Goal: Task Accomplishment & Management: Complete application form

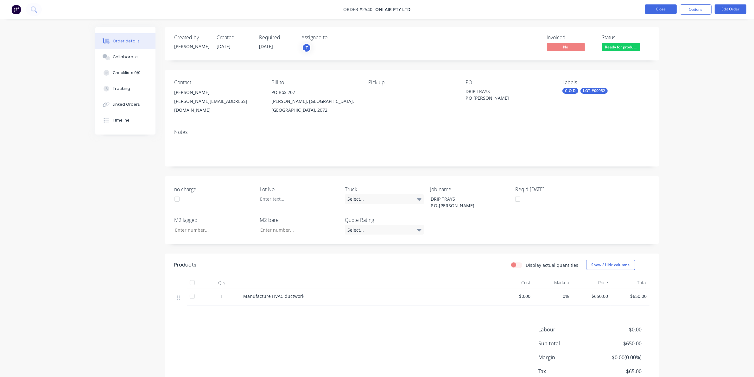
click at [655, 9] on button "Close" at bounding box center [661, 9] width 32 height 10
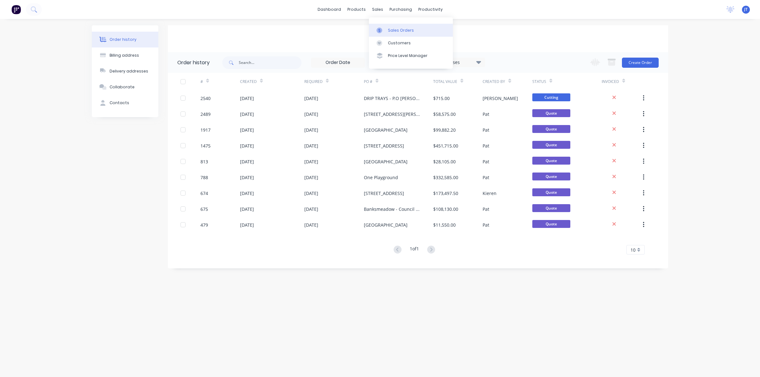
click at [386, 28] on link "Sales Orders" at bounding box center [411, 30] width 84 height 13
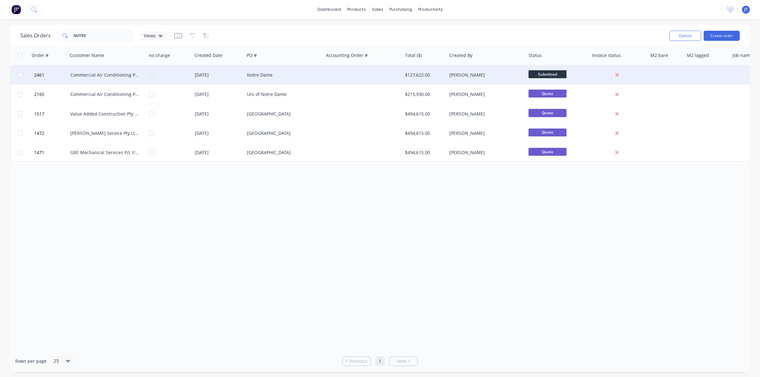
click at [305, 81] on div "Notre Dame" at bounding box center [283, 75] width 79 height 19
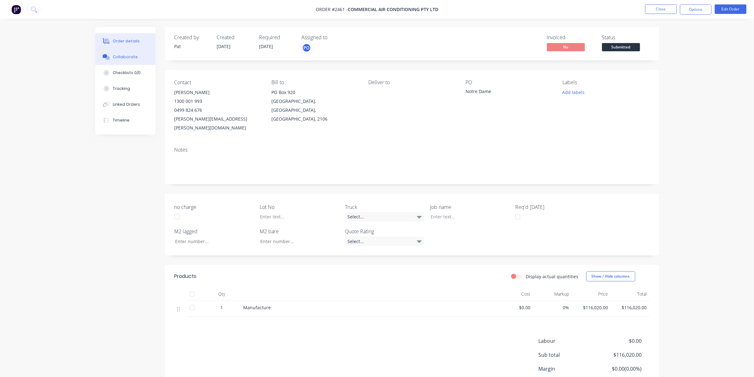
click at [135, 54] on div "Collaborate" at bounding box center [125, 57] width 25 height 6
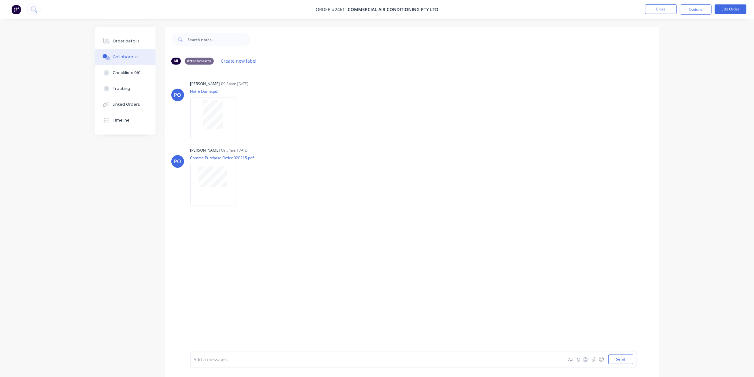
click at [640, 5] on ul "Close Options Edit Order" at bounding box center [695, 9] width 117 height 10
click at [656, 9] on button "Close" at bounding box center [661, 9] width 32 height 10
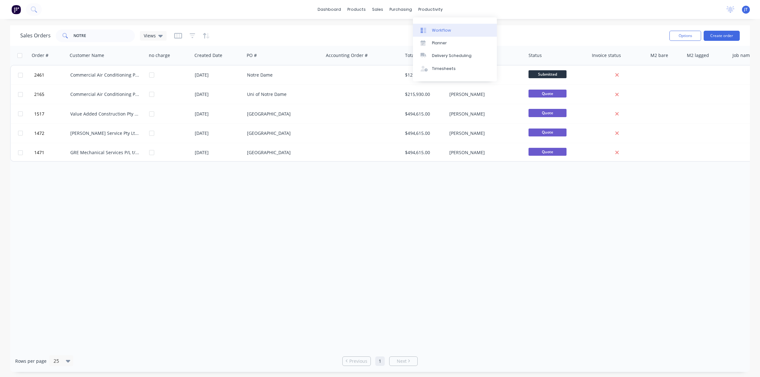
click at [432, 31] on div "Workflow" at bounding box center [441, 31] width 19 height 6
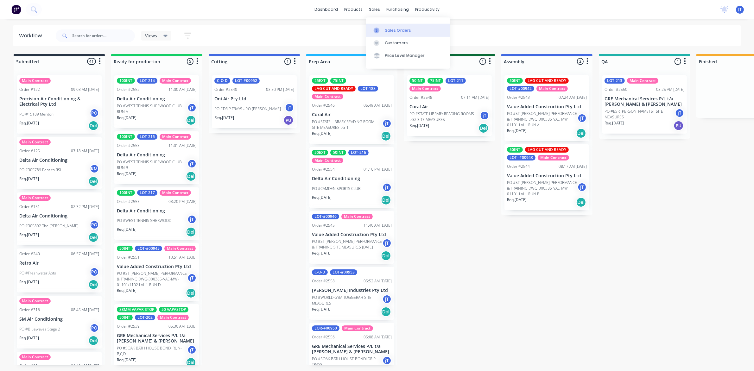
click at [381, 32] on div at bounding box center [379, 31] width 10 height 6
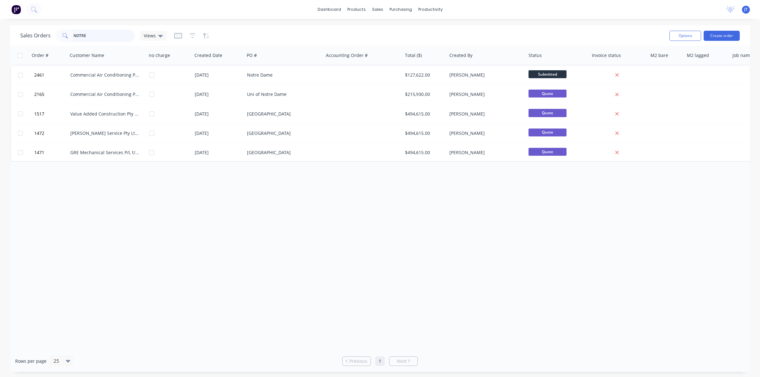
click at [115, 36] on input "NOTRE" at bounding box center [104, 35] width 62 height 13
type input "N"
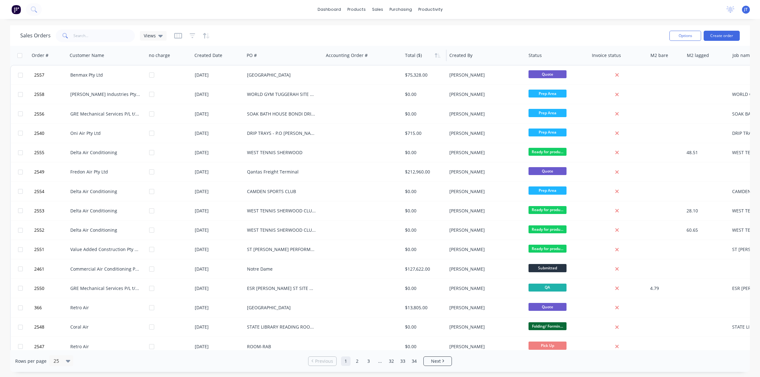
click at [418, 60] on div at bounding box center [423, 55] width 37 height 13
click at [418, 61] on div at bounding box center [423, 55] width 37 height 13
click at [435, 61] on div at bounding box center [423, 55] width 37 height 13
click at [439, 55] on icon "button" at bounding box center [438, 55] width 6 height 5
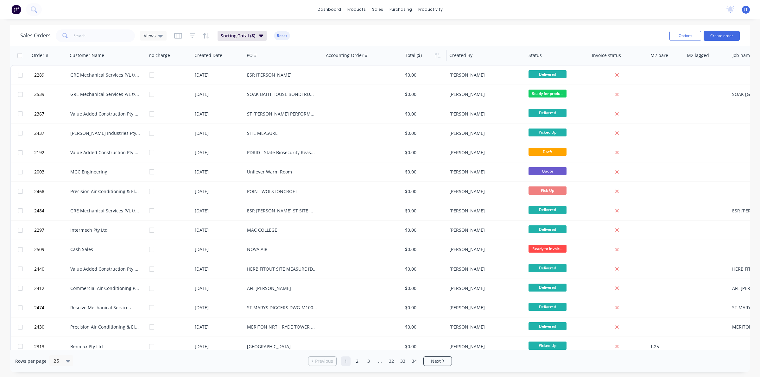
click at [439, 55] on icon "button" at bounding box center [438, 55] width 6 height 5
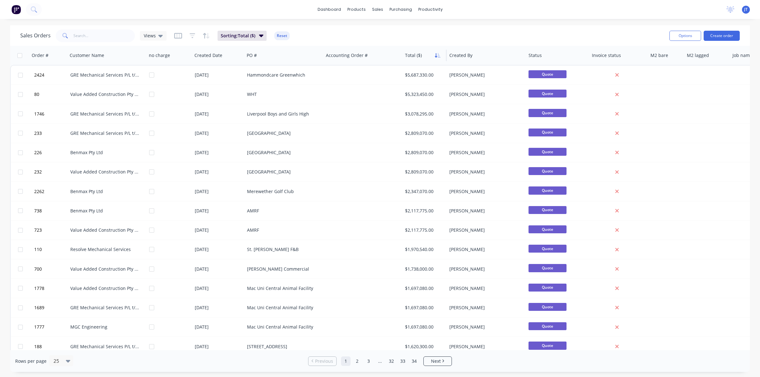
click at [435, 54] on icon "button" at bounding box center [438, 55] width 6 height 5
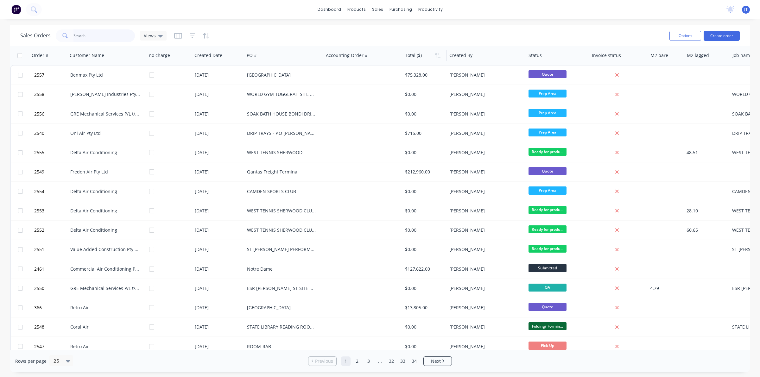
click at [97, 36] on input "text" at bounding box center [104, 35] width 62 height 13
click at [716, 36] on button "Create order" at bounding box center [722, 36] width 36 height 10
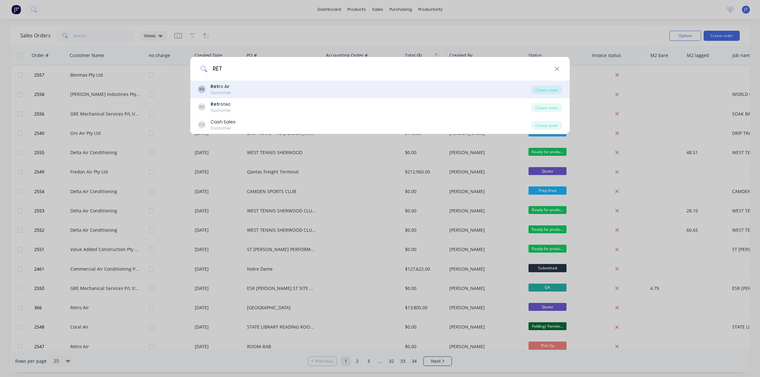
type input "RET"
click at [291, 95] on div "RA Ret ro Air Customer" at bounding box center [364, 89] width 333 height 12
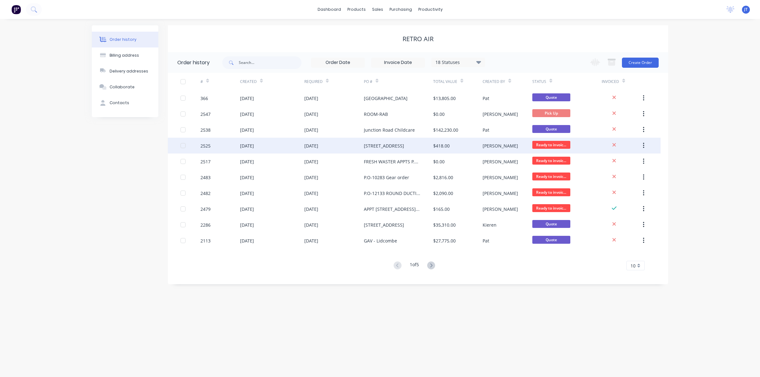
click at [403, 143] on div "[STREET_ADDRESS]" at bounding box center [384, 146] width 40 height 7
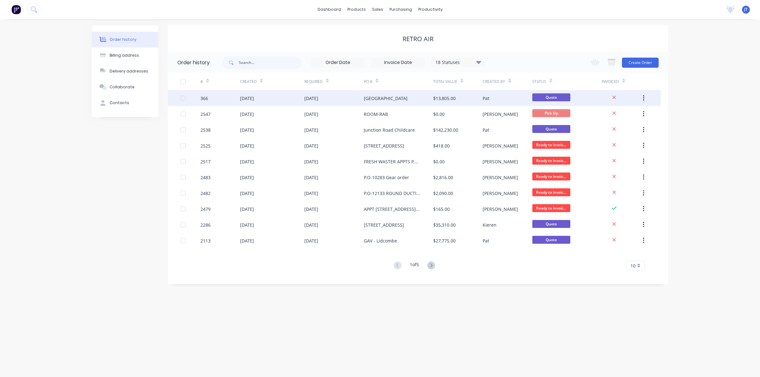
click at [393, 96] on div "[GEOGRAPHIC_DATA]" at bounding box center [386, 98] width 44 height 7
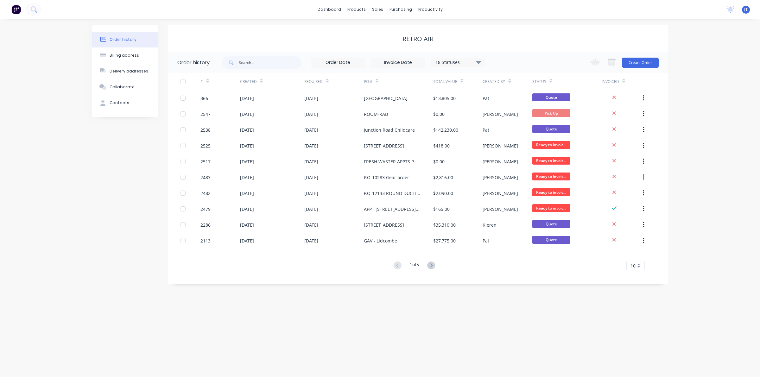
click at [643, 67] on div "Change order status Submitted Ready for production Cutting Prep Area Folding/ F…" at bounding box center [622, 62] width 72 height 21
click at [631, 67] on button "Create Order" at bounding box center [640, 63] width 37 height 10
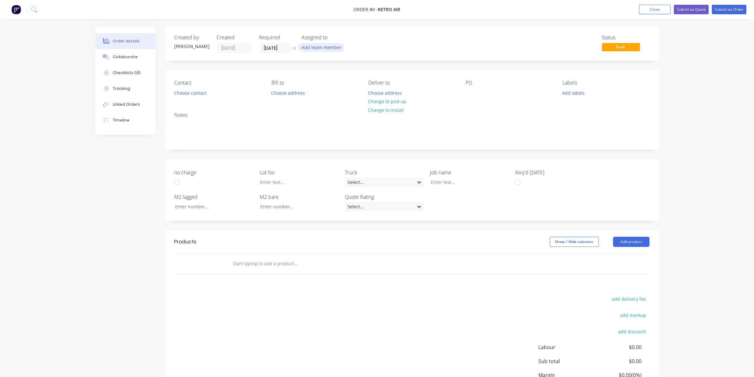
click at [333, 45] on button "Add team member" at bounding box center [321, 47] width 47 height 9
click at [342, 80] on div "[PERSON_NAME] (You)" at bounding box center [352, 82] width 63 height 7
click at [294, 95] on div "Order details Collaborate Checklists 0/0 Tracking Linked Orders Timeline Order …" at bounding box center [377, 231] width 576 height 409
click at [402, 99] on button "Change to pick up" at bounding box center [387, 101] width 45 height 9
click at [468, 90] on div at bounding box center [471, 92] width 10 height 9
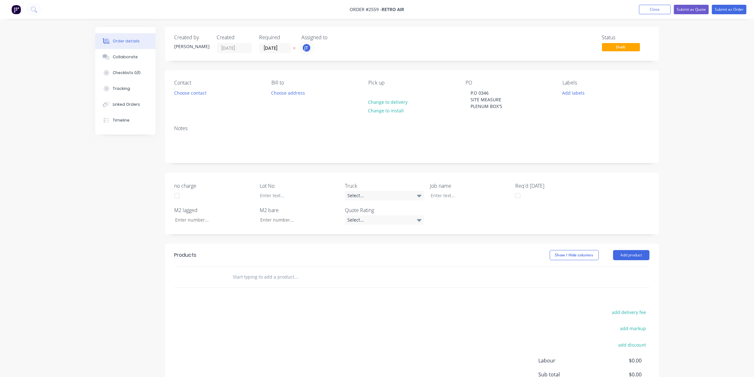
click at [575, 98] on div "Labels Add labels" at bounding box center [605, 95] width 87 height 31
click at [574, 91] on button "Add labels" at bounding box center [573, 92] width 29 height 9
click at [594, 126] on button "Create new label" at bounding box center [610, 131] width 82 height 10
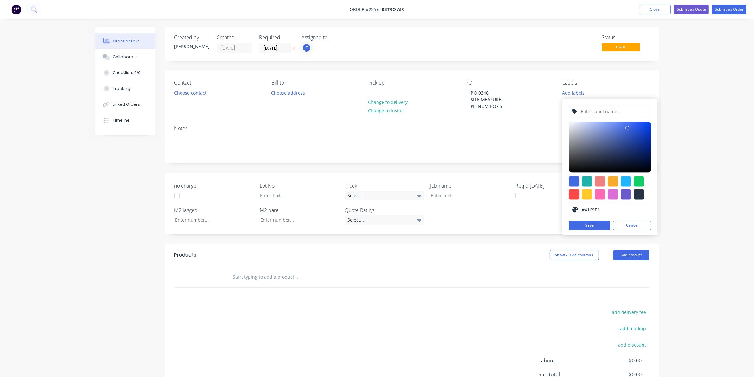
click at [598, 118] on div at bounding box center [610, 111] width 82 height 13
click at [599, 111] on input "text" at bounding box center [613, 112] width 67 height 12
type input "LOT-#00951"
click at [593, 226] on button "Save" at bounding box center [589, 226] width 41 height 10
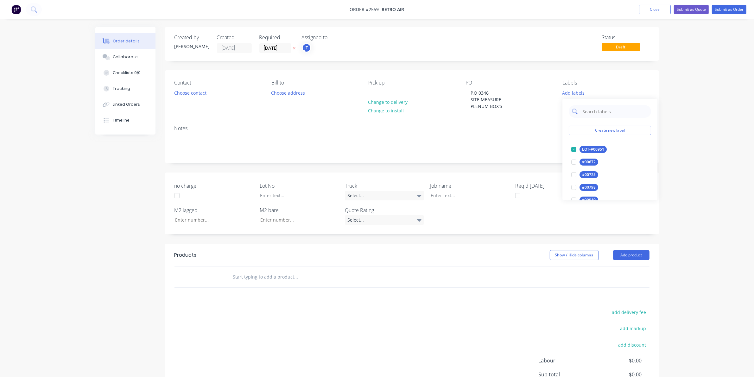
click at [609, 115] on input "text" at bounding box center [615, 111] width 66 height 13
click at [591, 152] on div "Main Contract" at bounding box center [595, 149] width 31 height 7
click at [593, 113] on input "MA" at bounding box center [615, 108] width 66 height 13
click at [589, 141] on div "Main Contract edit" at bounding box center [610, 146] width 82 height 13
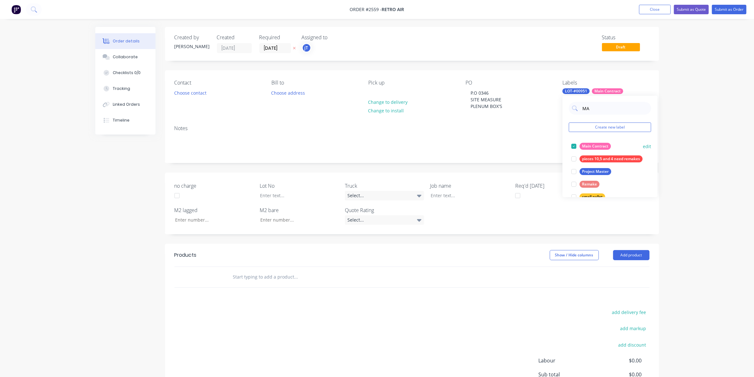
click at [588, 147] on div "Main Contract" at bounding box center [595, 146] width 31 height 7
click at [597, 116] on div "MA Create new label Main Contract edit pieces 10,5 and 4 need remakes edit Proj…" at bounding box center [609, 146] width 95 height 101
click at [597, 114] on input "MA" at bounding box center [615, 108] width 66 height 13
type input "C"
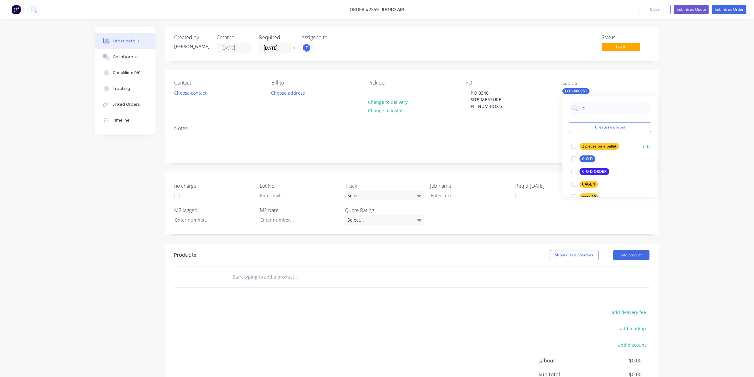
click at [590, 159] on div "C-O-D" at bounding box center [588, 159] width 16 height 7
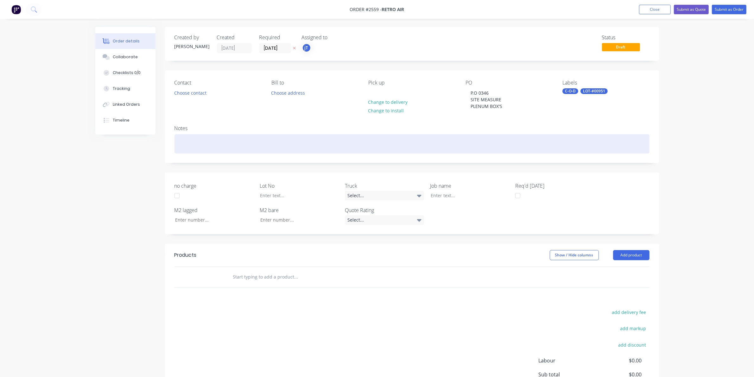
click at [542, 139] on div at bounding box center [411, 143] width 475 height 19
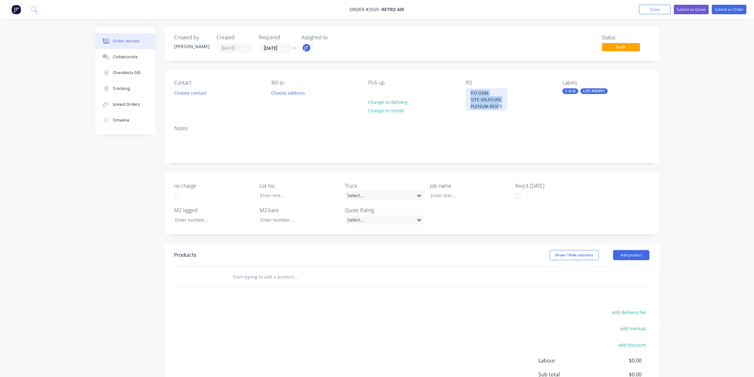
drag, startPoint x: 467, startPoint y: 89, endPoint x: 499, endPoint y: 110, distance: 37.7
click at [499, 110] on div "P.O 0346 SITE MEASURE PLENUM BOX'S" at bounding box center [487, 99] width 42 height 22
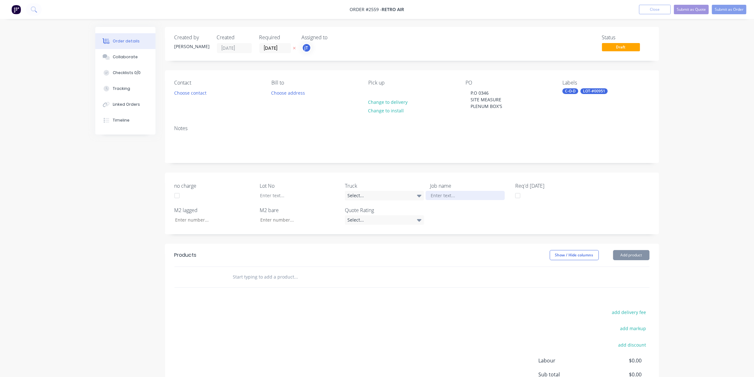
click at [437, 196] on div at bounding box center [465, 195] width 79 height 9
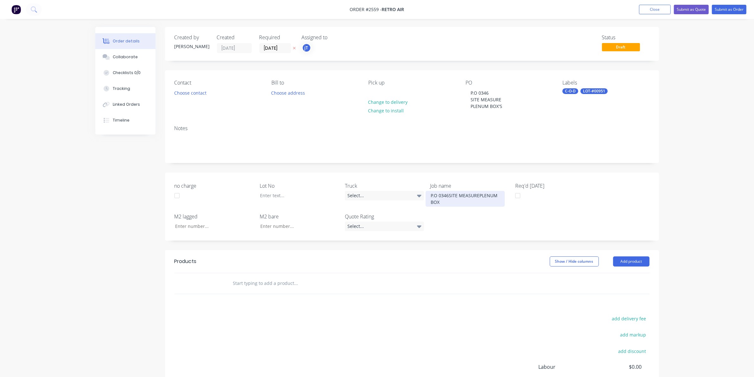
click at [476, 191] on div "P.O 0346SITE MEASUREPLENUM BOX" at bounding box center [465, 199] width 79 height 16
click at [448, 195] on div "P.O 0346SITE MEASURE PLENUM BOX" at bounding box center [465, 199] width 79 height 16
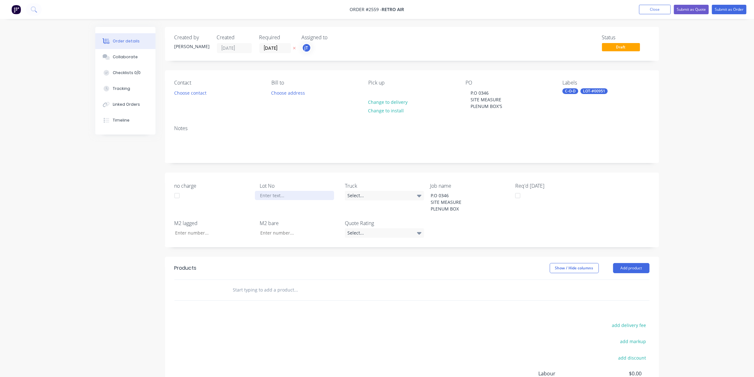
click at [266, 198] on div at bounding box center [294, 195] width 79 height 9
click at [204, 92] on button "Choose contact" at bounding box center [190, 92] width 39 height 9
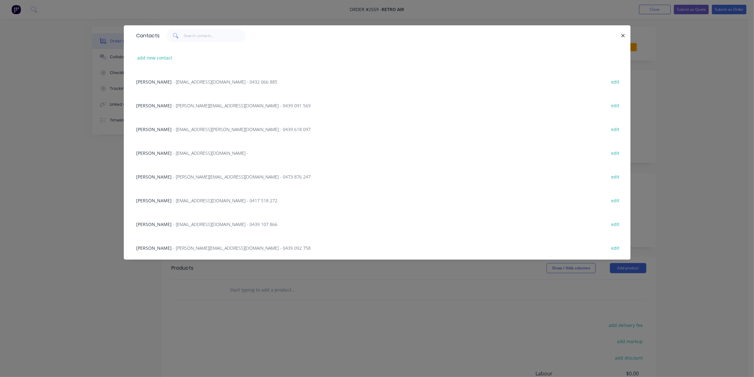
click at [68, 142] on div "Contacts add new contact [PERSON_NAME] - [PERSON_NAME][EMAIL_ADDRESS][DOMAIN_NA…" at bounding box center [377, 188] width 754 height 377
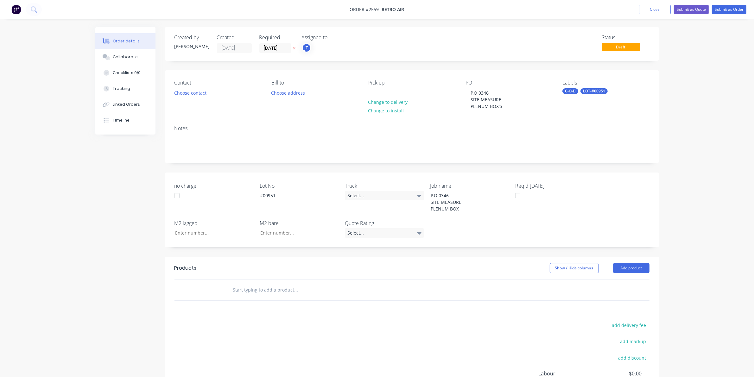
drag, startPoint x: 215, startPoint y: 291, endPoint x: 219, endPoint y: 292, distance: 4.0
click at [216, 291] on div at bounding box center [206, 290] width 38 height 21
click at [228, 284] on div at bounding box center [323, 290] width 190 height 13
click at [238, 289] on input "text" at bounding box center [296, 290] width 127 height 13
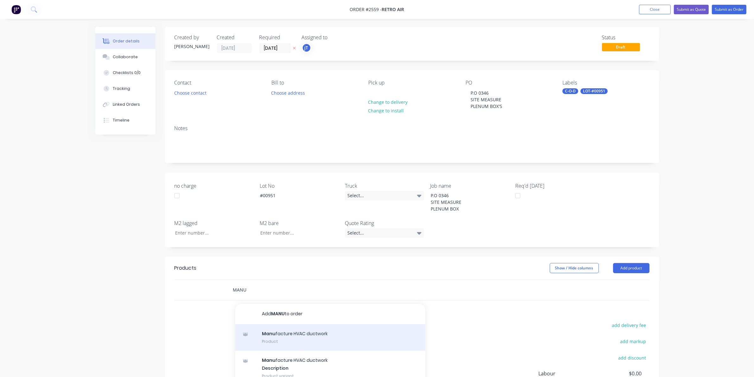
type input "MANU"
click at [306, 334] on div "Manu facture HVAC ductwork Product" at bounding box center [330, 337] width 190 height 27
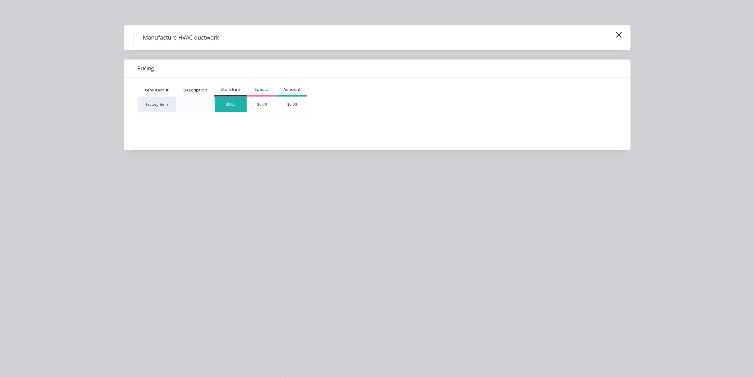
click at [228, 105] on div "$0.00" at bounding box center [231, 104] width 32 height 15
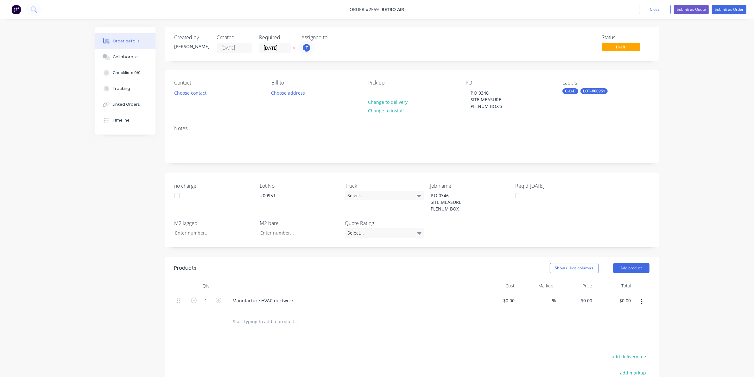
click at [723, 3] on nav "Order #2559 - Retro Air Add product Close Submit as Quote Submit as Order" at bounding box center [377, 9] width 754 height 19
click at [724, 9] on button "Submit as Order" at bounding box center [729, 10] width 35 height 10
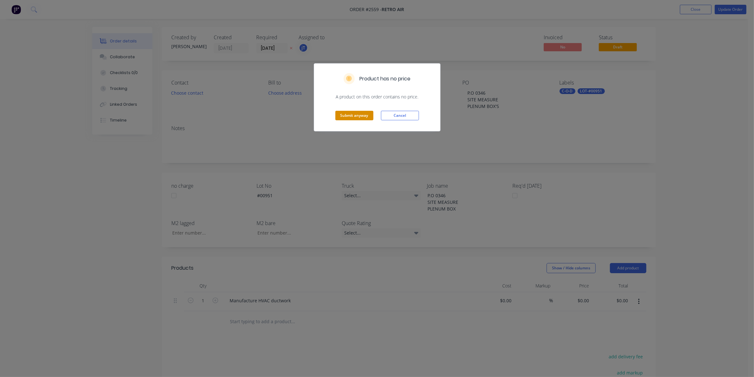
click at [352, 116] on button "Submit anyway" at bounding box center [354, 116] width 38 height 10
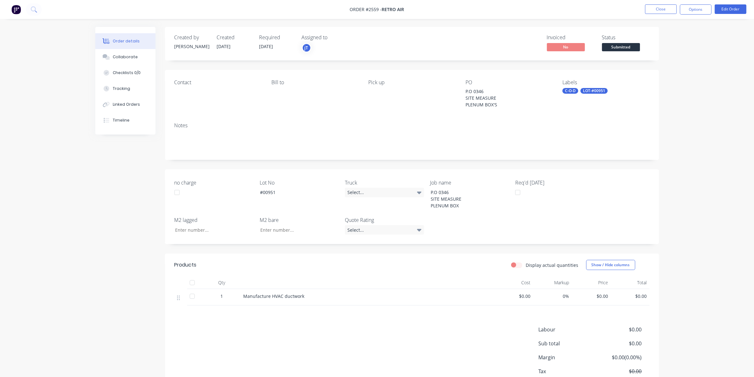
click at [615, 51] on span "Submitted" at bounding box center [621, 47] width 38 height 8
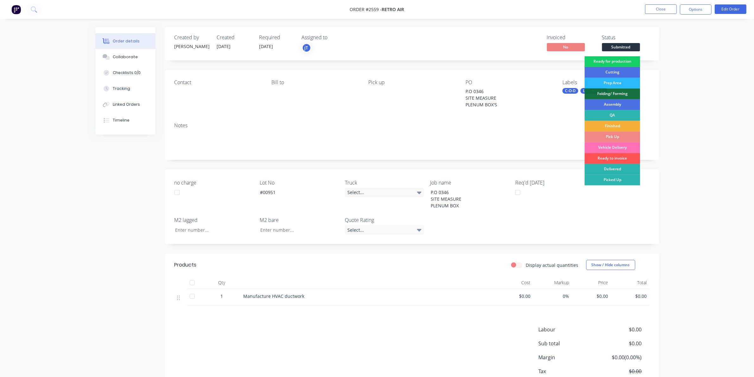
click at [615, 61] on div "Ready for production" at bounding box center [612, 61] width 55 height 11
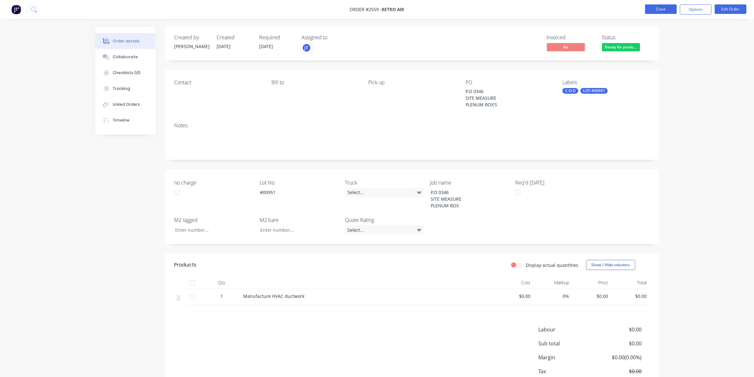
click at [661, 10] on button "Close" at bounding box center [661, 9] width 32 height 10
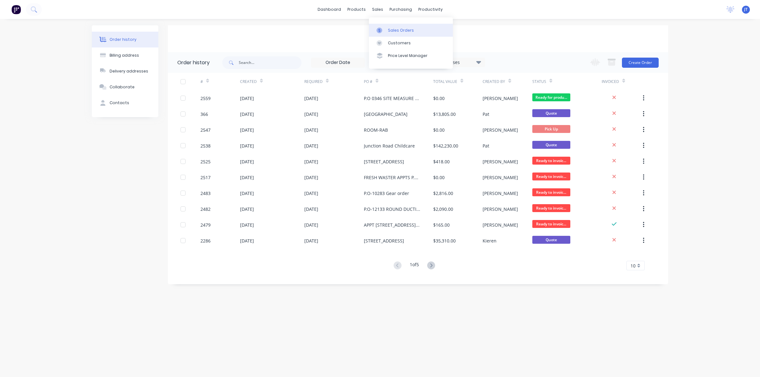
click at [397, 32] on div "Sales Orders" at bounding box center [401, 31] width 26 height 6
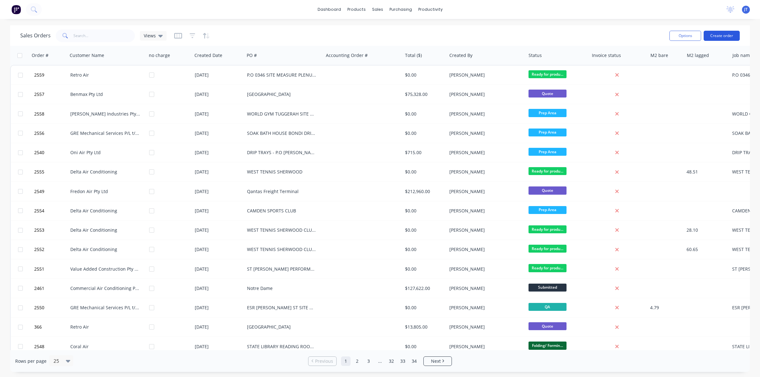
click at [713, 37] on button "Create order" at bounding box center [722, 36] width 36 height 10
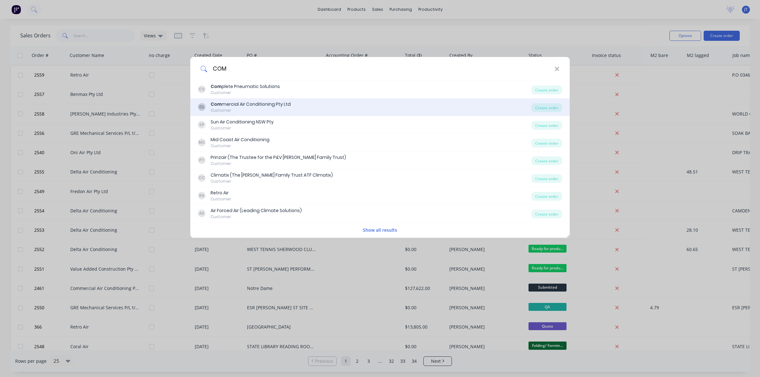
type input "COM"
click at [377, 103] on div "CL Com mercial Air Conditioning Pty Ltd Customer" at bounding box center [364, 107] width 333 height 12
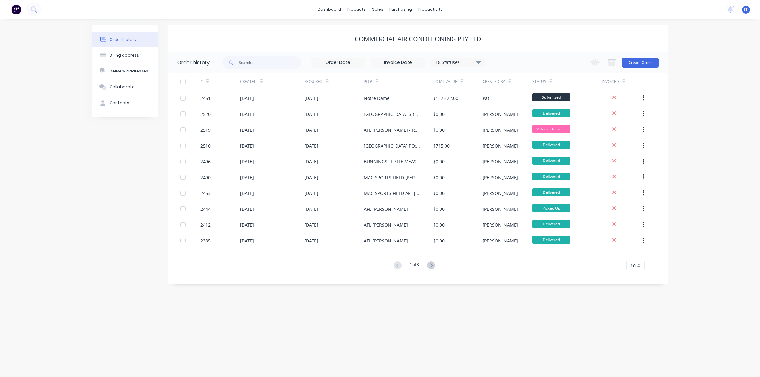
click at [637, 69] on div "Change order status Submitted Ready for production Cutting Prep Area Folding/ F…" at bounding box center [622, 62] width 72 height 21
click at [638, 62] on button "Create Order" at bounding box center [640, 63] width 37 height 10
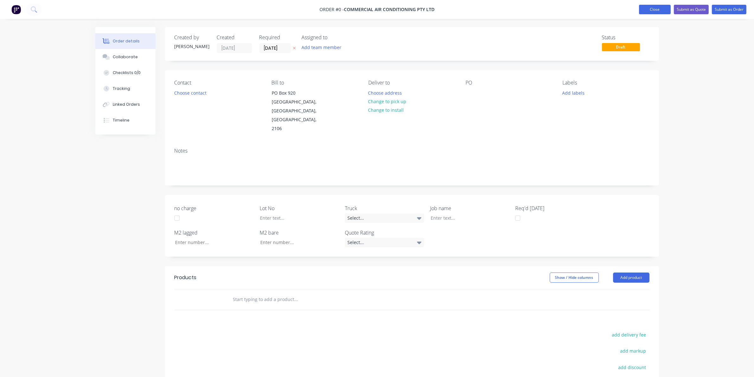
click at [648, 5] on button "Close" at bounding box center [655, 10] width 32 height 10
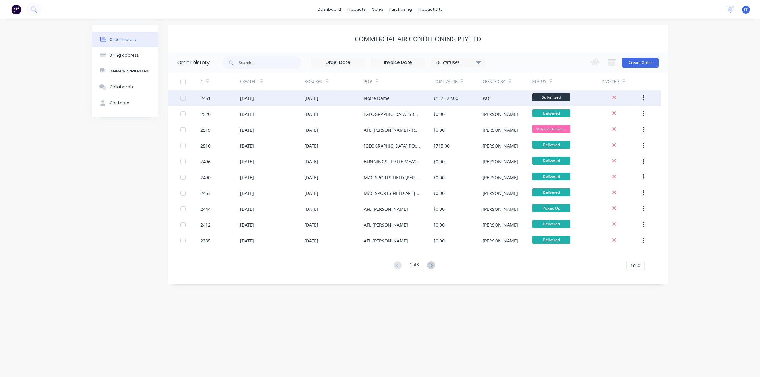
click at [318, 99] on div "[DATE]" at bounding box center [311, 98] width 14 height 7
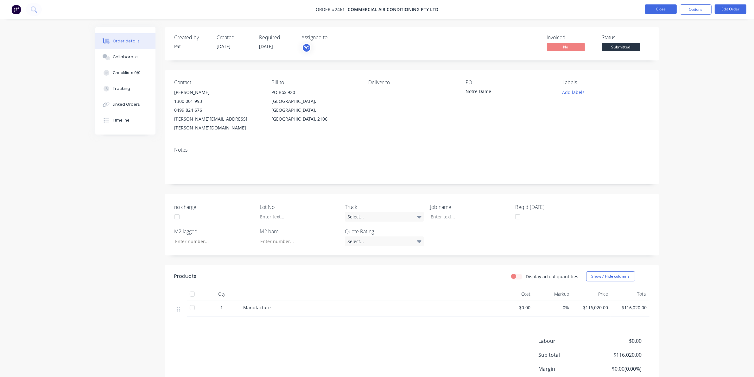
click at [652, 10] on button "Close" at bounding box center [661, 9] width 32 height 10
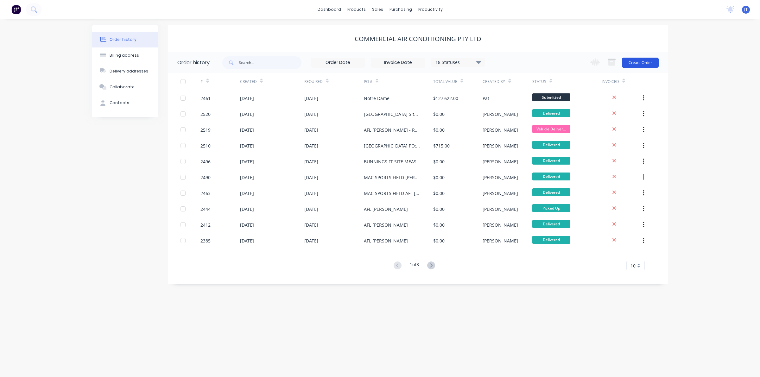
click at [648, 59] on button "Create Order" at bounding box center [640, 63] width 37 height 10
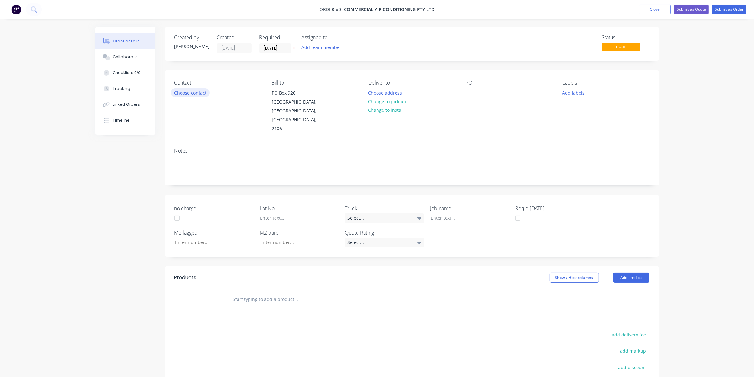
click at [195, 95] on button "Choose contact" at bounding box center [190, 92] width 39 height 9
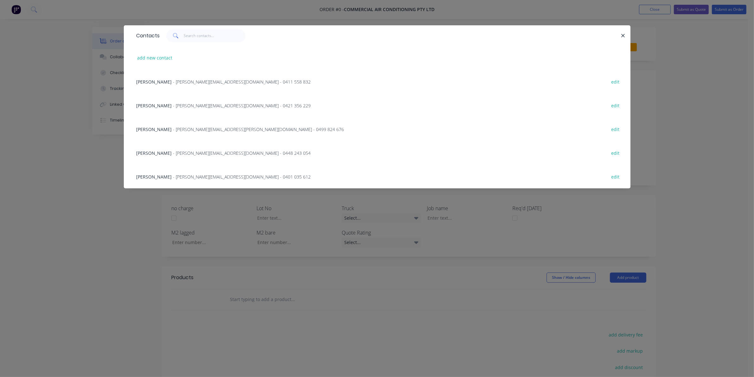
click at [173, 130] on span "- [PERSON_NAME][EMAIL_ADDRESS][PERSON_NAME][DOMAIN_NAME] - 0499 824 676" at bounding box center [258, 129] width 171 height 6
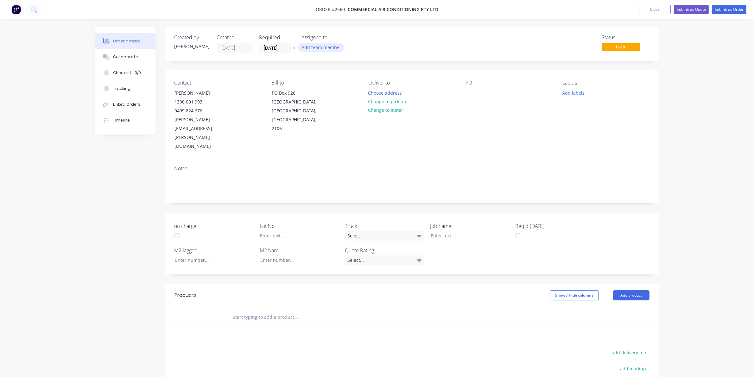
click at [317, 48] on button "Add team member" at bounding box center [321, 47] width 47 height 9
click at [332, 85] on div "[PERSON_NAME] (You)" at bounding box center [352, 82] width 63 height 7
click at [428, 63] on div "Created by [PERSON_NAME] Created [DATE] Required [DATE] Assigned to jT Status D…" at bounding box center [412, 253] width 494 height 453
click at [477, 93] on div "PO" at bounding box center [509, 115] width 87 height 71
click at [468, 92] on div at bounding box center [471, 92] width 10 height 9
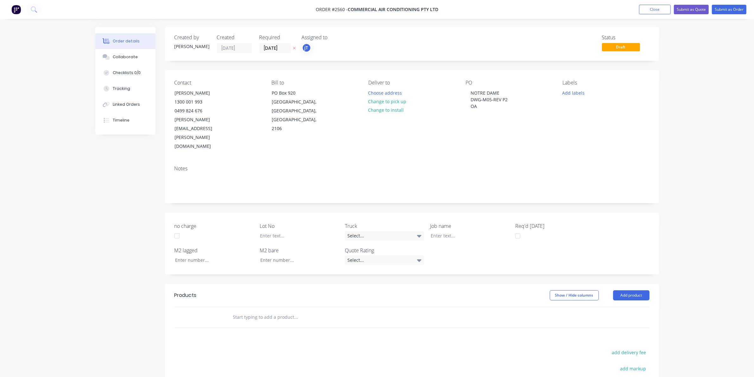
click at [575, 97] on div "Labels Add labels" at bounding box center [605, 115] width 87 height 71
click at [573, 89] on button "Add labels" at bounding box center [573, 92] width 29 height 9
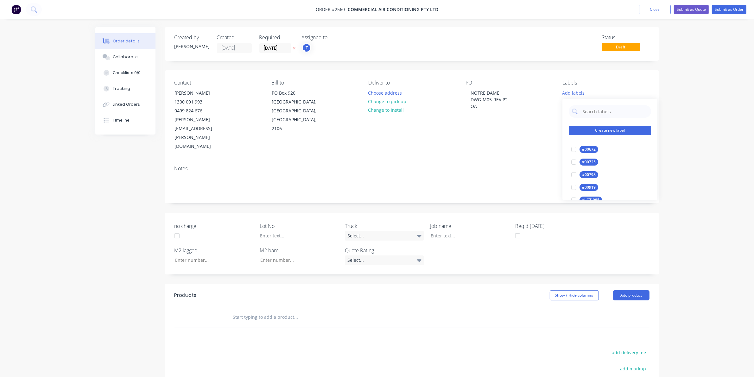
click at [595, 129] on button "Create new label" at bounding box center [610, 131] width 82 height 10
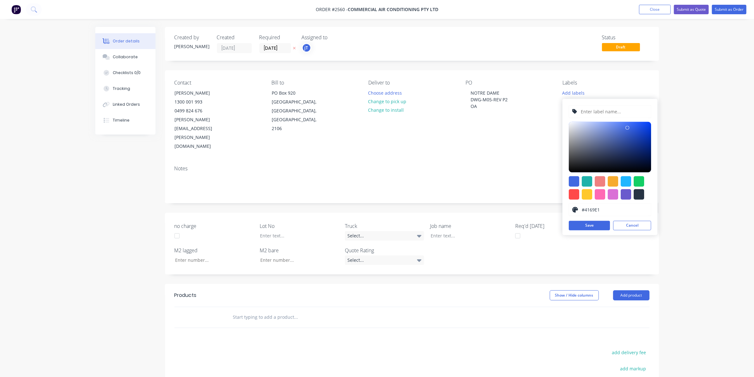
click at [595, 112] on input "text" at bounding box center [613, 112] width 67 height 12
type input "LOT-#00954"
click at [595, 229] on button "Save" at bounding box center [589, 226] width 41 height 10
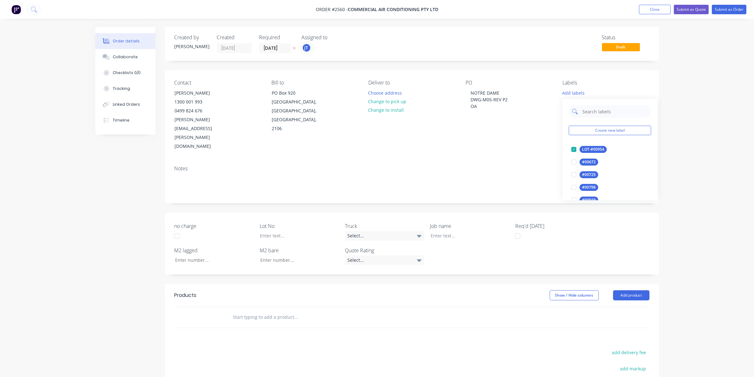
click at [599, 116] on input "text" at bounding box center [615, 111] width 66 height 13
click at [590, 149] on div "Main Contract" at bounding box center [595, 149] width 31 height 7
click at [605, 113] on input "MAI" at bounding box center [615, 108] width 66 height 13
type input "50"
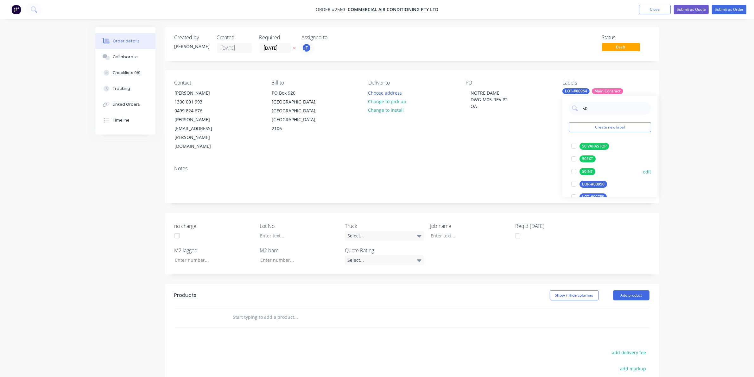
click at [586, 166] on div "50INT edit" at bounding box center [610, 172] width 82 height 13
click at [572, 171] on div at bounding box center [573, 172] width 13 height 13
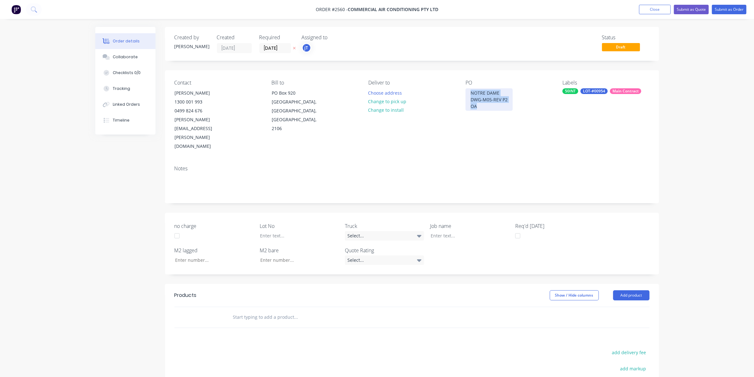
drag, startPoint x: 469, startPoint y: 90, endPoint x: 489, endPoint y: 111, distance: 28.9
click at [489, 111] on div "NOTRE DAME DWG-M05-REV P2 OA" at bounding box center [489, 99] width 47 height 22
copy div "NOTRE DAME DWG-M05-REV P2 OA"
click at [460, 222] on div "Job name" at bounding box center [469, 231] width 79 height 18
click at [460, 231] on div at bounding box center [465, 235] width 79 height 9
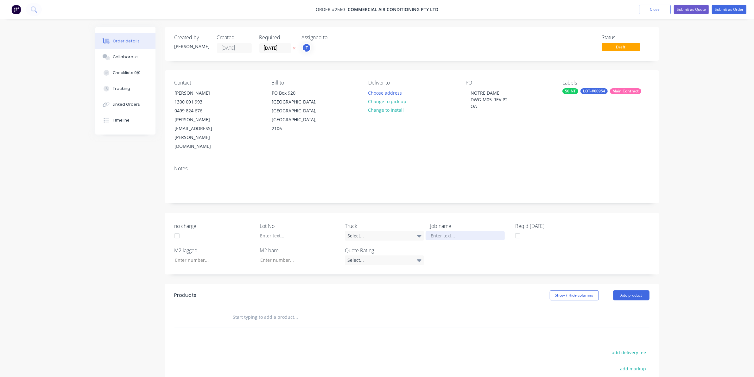
paste div
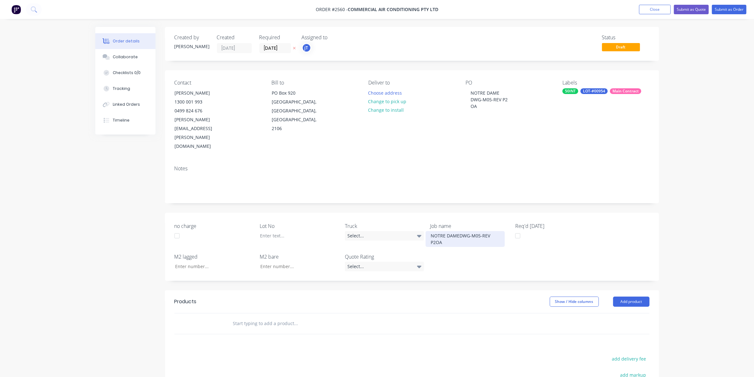
click at [458, 231] on div "NOTRE DAMEDWG-M05-REV P2OA" at bounding box center [465, 239] width 79 height 16
drag, startPoint x: 466, startPoint y: 214, endPoint x: 472, endPoint y: 214, distance: 7.0
click at [466, 231] on div "NOTRE DAME DWG-M05-REV P2OA" at bounding box center [465, 239] width 79 height 16
click at [467, 231] on div "NOTRE DAME DWG-M05-REV P2OA" at bounding box center [465, 239] width 79 height 16
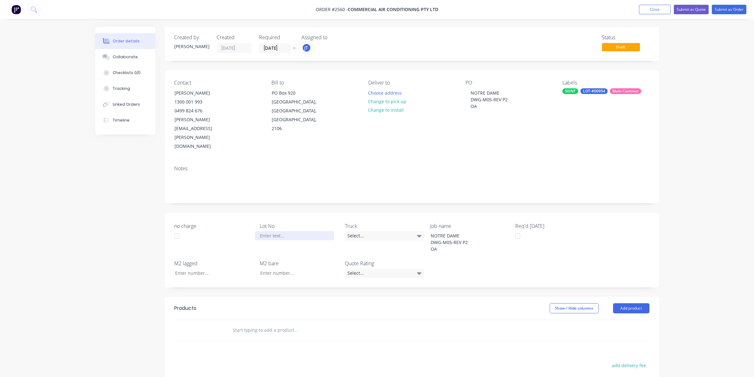
click at [272, 231] on div at bounding box center [294, 235] width 79 height 9
click at [314, 324] on input "text" at bounding box center [296, 330] width 127 height 13
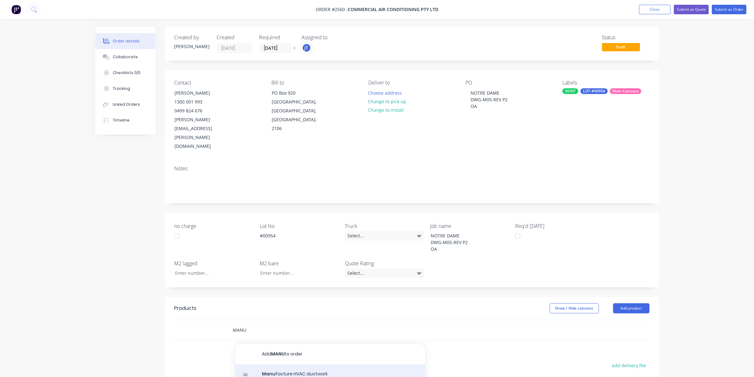
type input "MANU"
click at [286, 365] on div "Manu facture HVAC ductwork Product" at bounding box center [330, 378] width 190 height 27
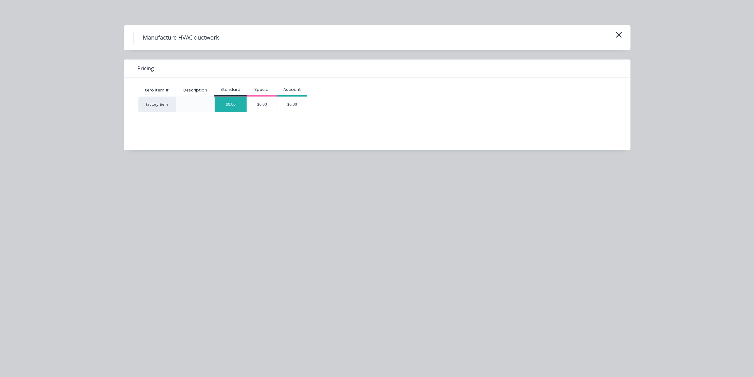
click at [235, 101] on div "$0.00" at bounding box center [231, 104] width 32 height 15
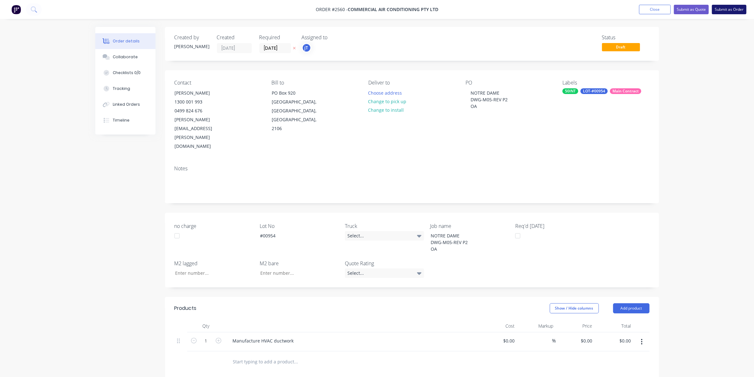
click at [717, 10] on button "Submit as Order" at bounding box center [729, 10] width 35 height 10
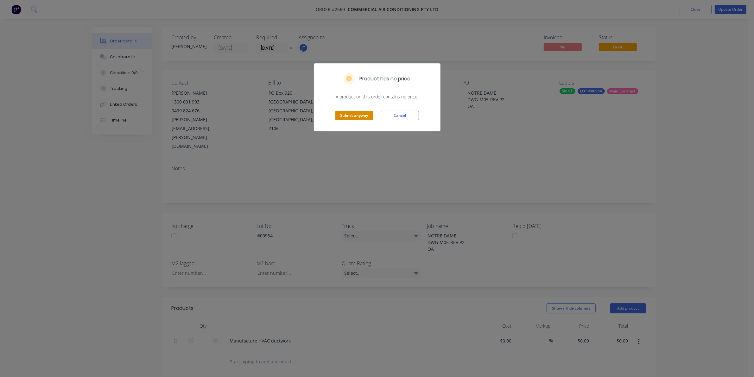
click at [354, 114] on button "Submit anyway" at bounding box center [354, 116] width 38 height 10
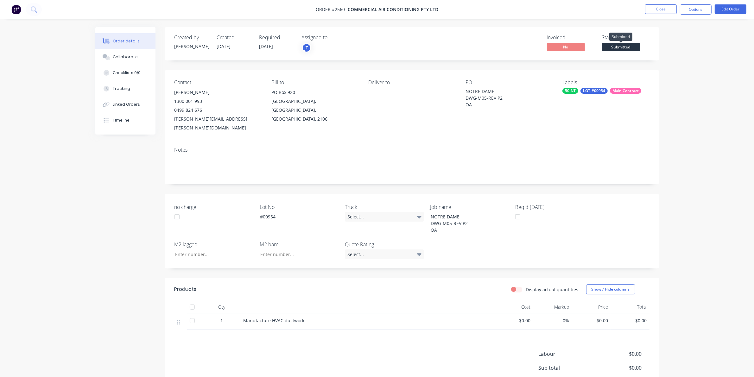
click at [634, 45] on span "Submitted" at bounding box center [621, 47] width 38 height 8
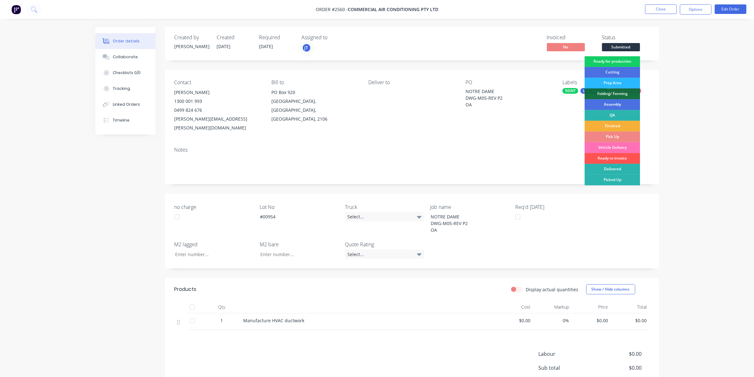
click at [630, 60] on div "Ready for production" at bounding box center [612, 61] width 55 height 11
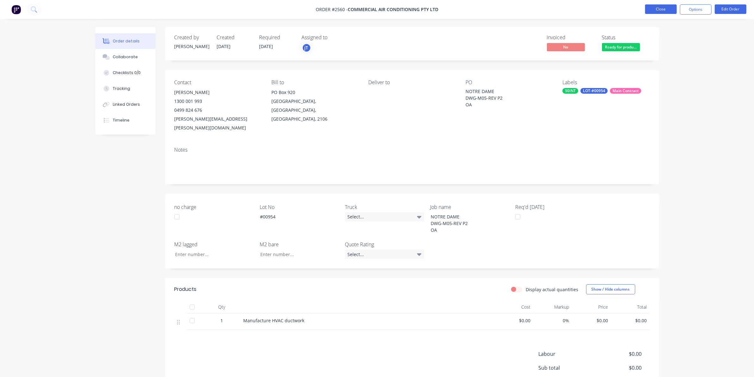
click at [658, 10] on button "Close" at bounding box center [661, 9] width 32 height 10
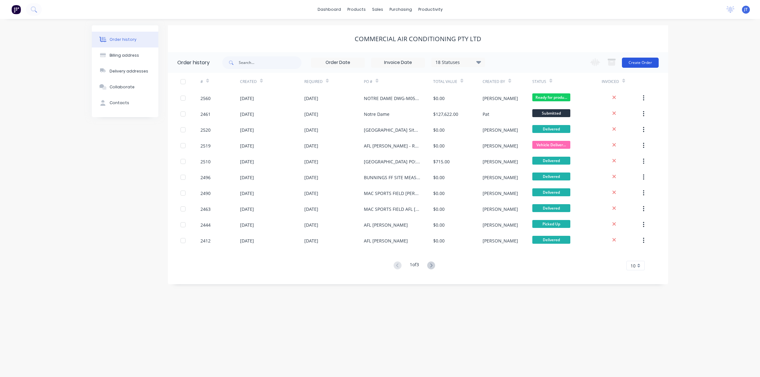
click at [641, 60] on button "Create Order" at bounding box center [640, 63] width 37 height 10
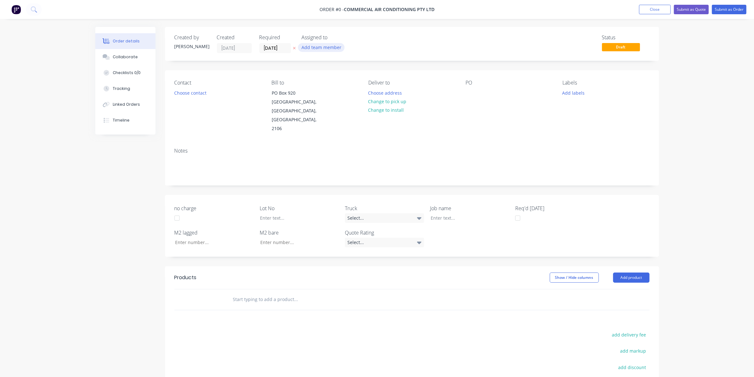
click at [328, 51] on div "Add team member" at bounding box center [333, 48] width 63 height 10
click at [331, 80] on div "[PERSON_NAME] (You)" at bounding box center [352, 82] width 63 height 7
click at [201, 88] on div "Order details Collaborate Checklists 0/0 Tracking Linked Orders Timeline Order …" at bounding box center [377, 249] width 576 height 445
click at [200, 92] on button "Choose contact" at bounding box center [190, 92] width 39 height 9
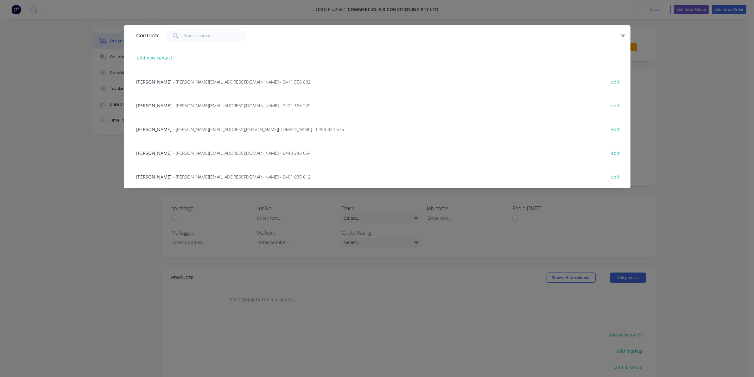
click at [197, 127] on span "- [PERSON_NAME][EMAIL_ADDRESS][PERSON_NAME][DOMAIN_NAME] - 0499 824 676" at bounding box center [258, 129] width 171 height 6
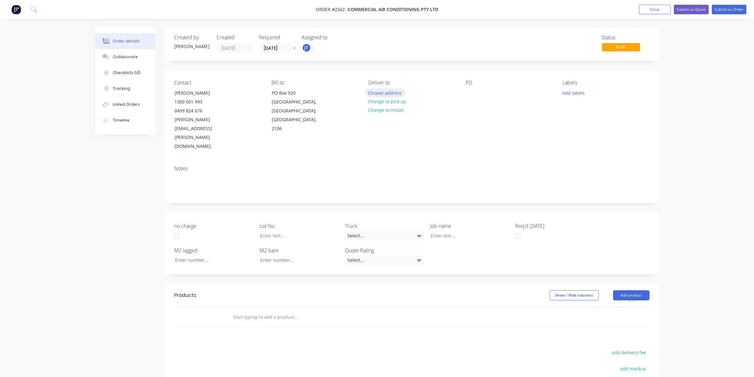
click at [390, 91] on button "Choose address" at bounding box center [385, 92] width 41 height 9
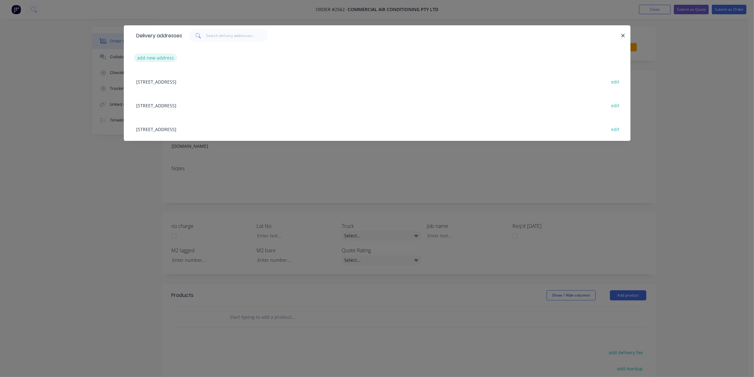
click at [169, 54] on button "add new address" at bounding box center [155, 58] width 43 height 9
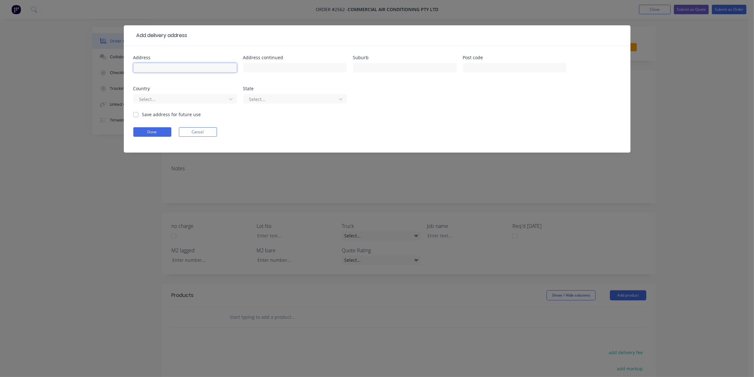
click at [185, 70] on input "text" at bounding box center [185, 68] width 104 height 10
type input "[STREET_ADDRESS]"
click at [363, 65] on input "text" at bounding box center [405, 68] width 104 height 10
type input "CHIPPENDALE"
click at [493, 69] on input "text" at bounding box center [515, 68] width 104 height 10
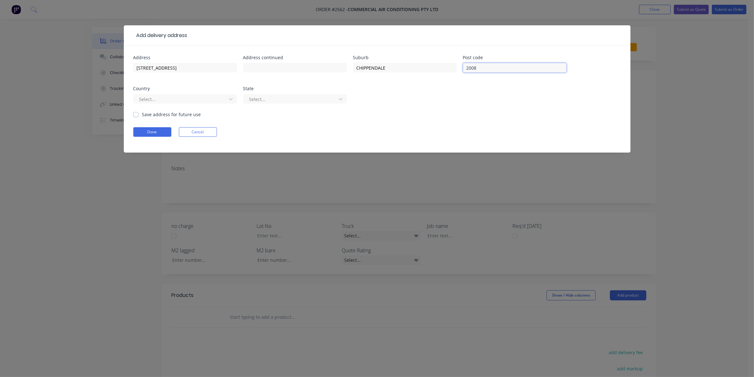
type input "2008"
click at [174, 114] on label "Save address for future use" at bounding box center [171, 114] width 59 height 7
click at [138, 114] on input "Save address for future use" at bounding box center [135, 114] width 5 height 6
checkbox input "true"
click at [165, 98] on div at bounding box center [181, 99] width 85 height 8
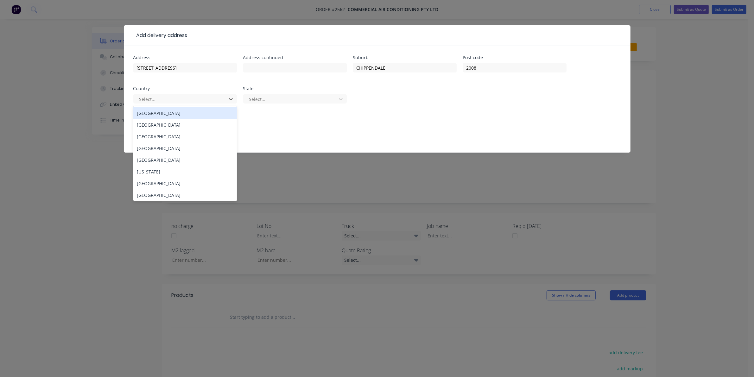
click at [161, 116] on div "[GEOGRAPHIC_DATA]" at bounding box center [185, 113] width 104 height 12
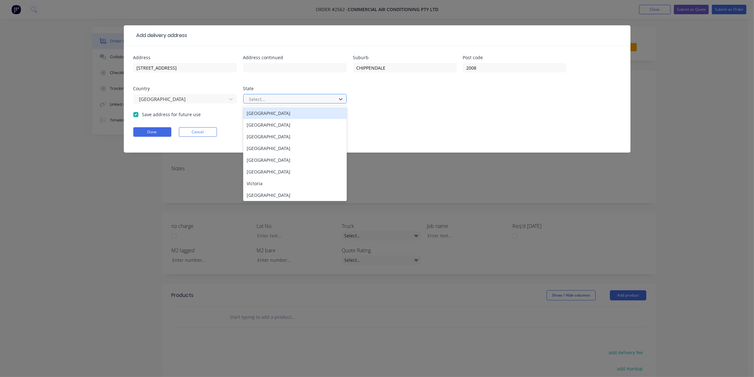
click at [314, 100] on div at bounding box center [291, 99] width 85 height 8
click at [277, 127] on div "[GEOGRAPHIC_DATA]" at bounding box center [295, 125] width 104 height 12
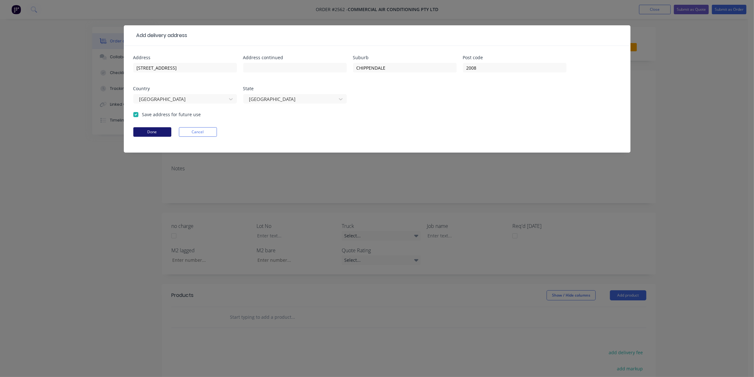
click at [157, 135] on button "Done" at bounding box center [152, 132] width 38 height 10
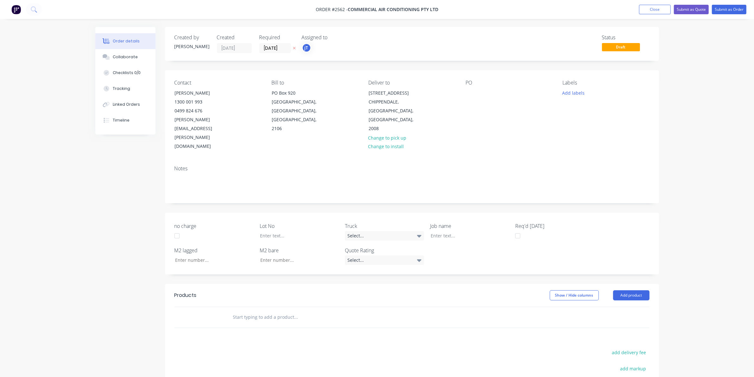
click at [474, 87] on div "PO" at bounding box center [509, 115] width 87 height 71
click at [468, 97] on div at bounding box center [471, 92] width 10 height 9
paste div
click at [499, 89] on div "NOTRE DAMEDWG-M05-REV P2OA" at bounding box center [505, 96] width 79 height 16
click at [507, 98] on div "NOTRE DAME DWG-M05-REV P2OA" at bounding box center [493, 96] width 54 height 16
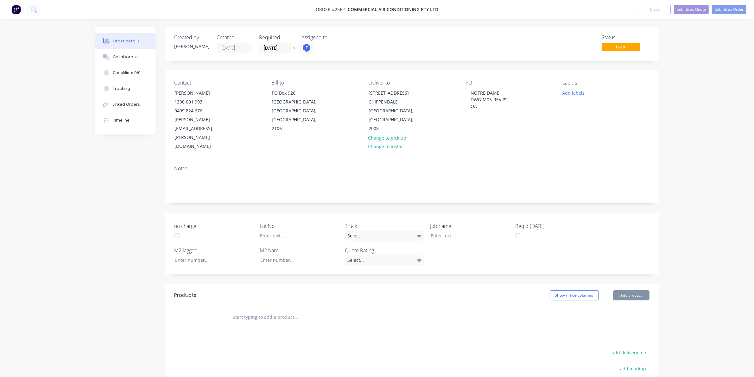
click at [437, 222] on div "Job name" at bounding box center [469, 231] width 79 height 18
drag, startPoint x: 438, startPoint y: 205, endPoint x: 438, endPoint y: 208, distance: 3.5
click at [438, 231] on div at bounding box center [465, 235] width 79 height 9
paste div
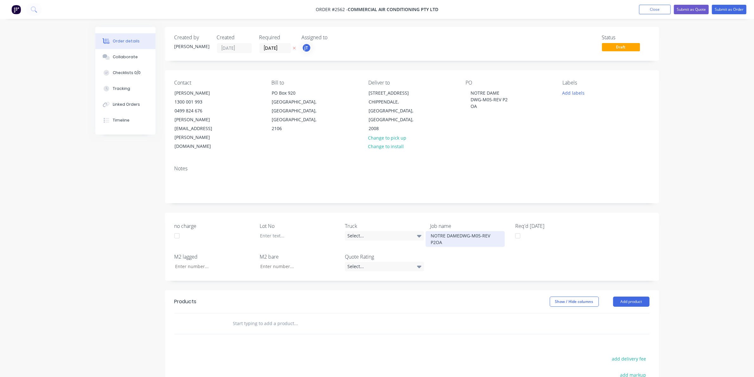
click at [458, 231] on div "NOTRE DAMEDWG-M05-REV P2OA" at bounding box center [465, 239] width 79 height 16
click at [464, 231] on div "NOTRE DAME DWG-M05-REV P2OA" at bounding box center [465, 239] width 79 height 16
click at [467, 231] on div "NOTRE DAME DWG-M05-REV P2OA" at bounding box center [465, 239] width 79 height 16
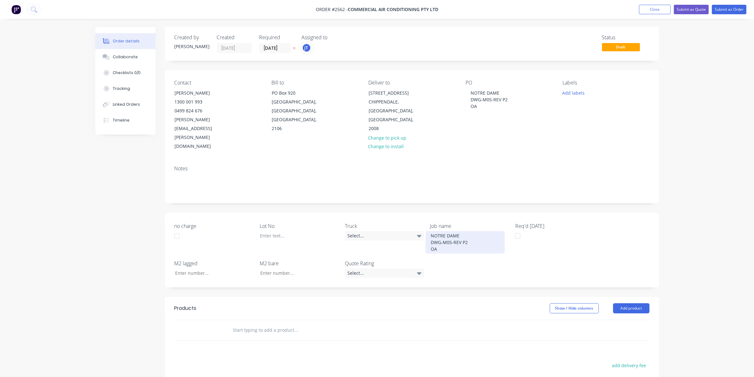
click at [447, 231] on div "NOTRE DAME DWG-M05-REV P2 OA" at bounding box center [465, 242] width 79 height 22
click at [480, 108] on div "NOTRE DAME DWG-M05-REV P2 OA" at bounding box center [489, 99] width 47 height 22
click at [579, 94] on button "Add labels" at bounding box center [573, 92] width 29 height 9
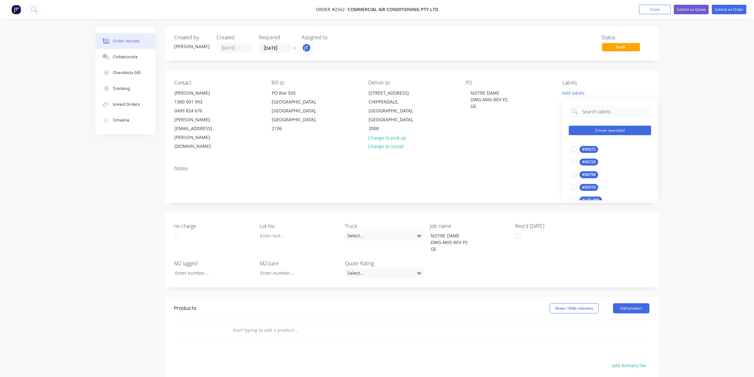
click at [592, 132] on button "Create new label" at bounding box center [610, 131] width 82 height 10
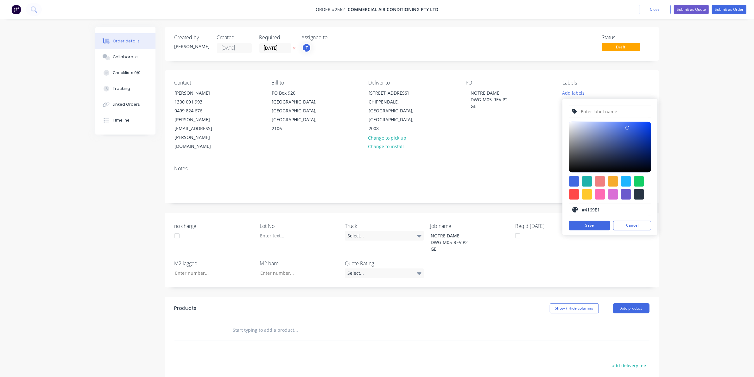
click at [590, 116] on input "text" at bounding box center [613, 112] width 67 height 12
type input "LOT-#00955"
click at [591, 228] on button "Save" at bounding box center [589, 226] width 41 height 10
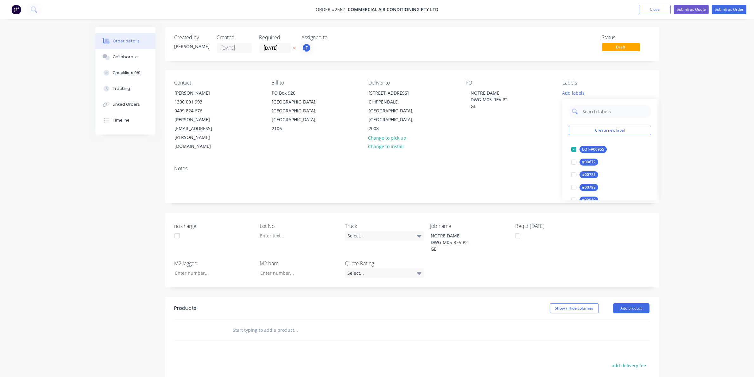
click at [602, 114] on input "text" at bounding box center [615, 111] width 66 height 13
type input "MA"
click at [585, 146] on div "Main Contract" at bounding box center [595, 149] width 31 height 7
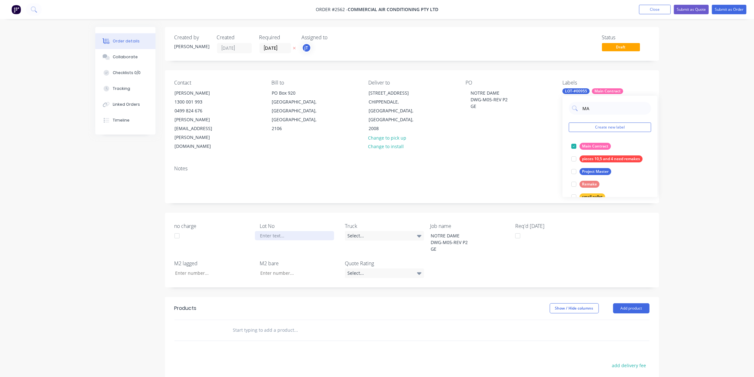
click at [282, 231] on div at bounding box center [294, 235] width 79 height 9
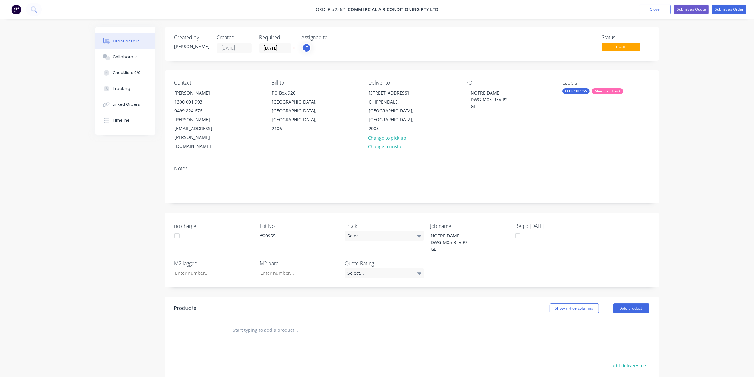
click at [288, 324] on input "text" at bounding box center [296, 330] width 127 height 13
type input "MANU"
click at [265, 365] on div "Manu facture HVAC ductwork Product" at bounding box center [330, 378] width 190 height 27
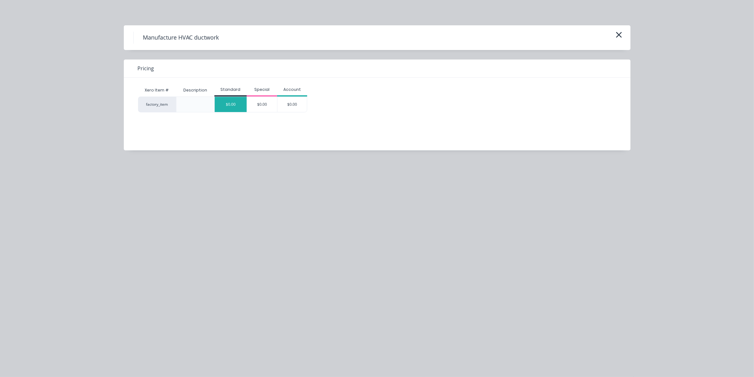
click at [235, 100] on div "$0.00" at bounding box center [231, 104] width 32 height 15
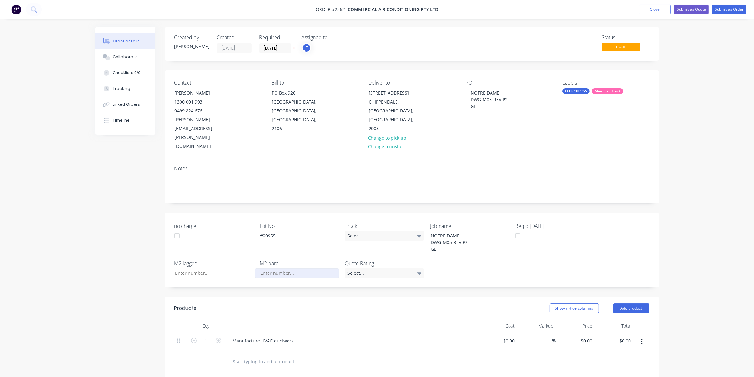
click at [282, 269] on input "no charge" at bounding box center [297, 274] width 84 height 10
type input "8.70"
click at [392, 260] on div "Quote Rating Select..." at bounding box center [384, 269] width 79 height 18
click at [392, 269] on div "Select..." at bounding box center [384, 274] width 79 height 10
click at [442, 242] on div "no charge Lot No #00955 Truck Select... Job name NOTRE DAME DWG-M05-REV P2 GE R…" at bounding box center [412, 250] width 494 height 75
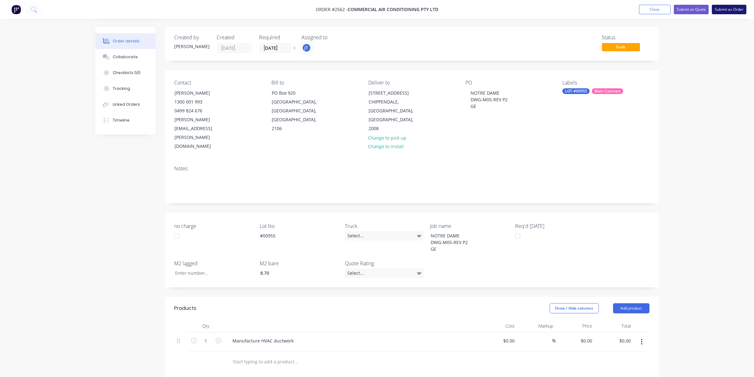
click at [730, 10] on button "Submit as Order" at bounding box center [729, 10] width 35 height 10
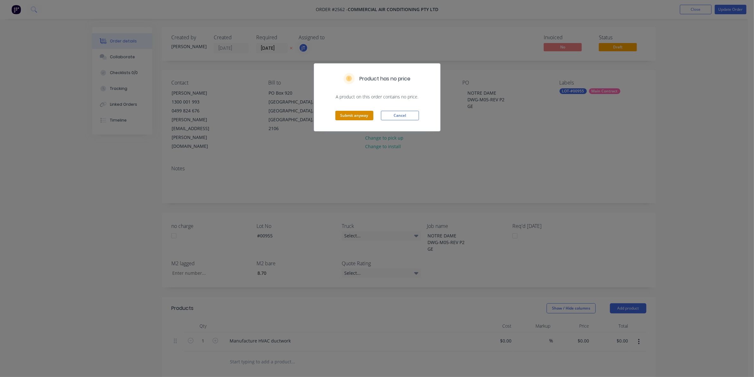
click at [363, 115] on button "Submit anyway" at bounding box center [354, 116] width 38 height 10
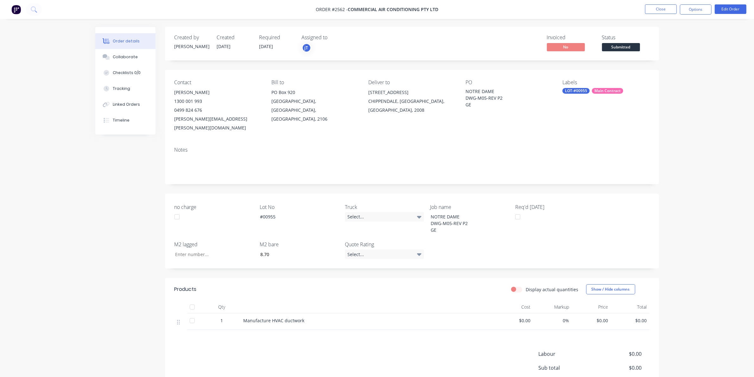
click at [632, 42] on div "Status Submitted" at bounding box center [626, 44] width 48 height 18
drag, startPoint x: 632, startPoint y: 42, endPoint x: 630, endPoint y: 48, distance: 6.1
click at [631, 46] on div "Status Submitted" at bounding box center [626, 44] width 48 height 18
click at [631, 48] on span "Submitted" at bounding box center [621, 47] width 38 height 8
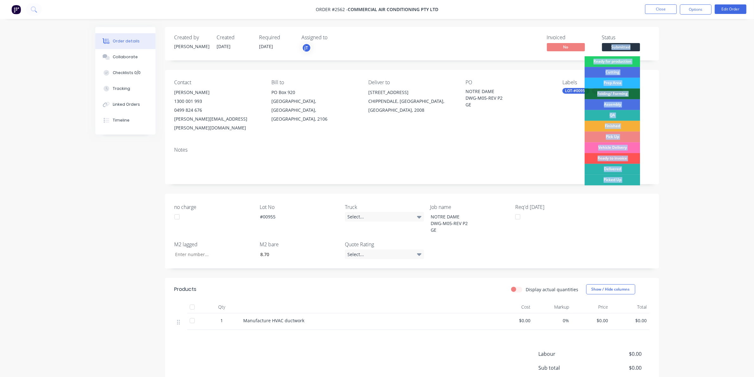
click at [623, 64] on div "Ready for production" at bounding box center [612, 61] width 55 height 11
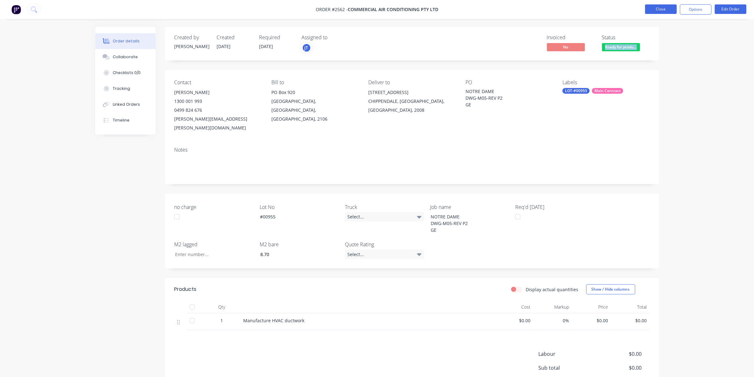
click at [667, 10] on button "Close" at bounding box center [661, 9] width 32 height 10
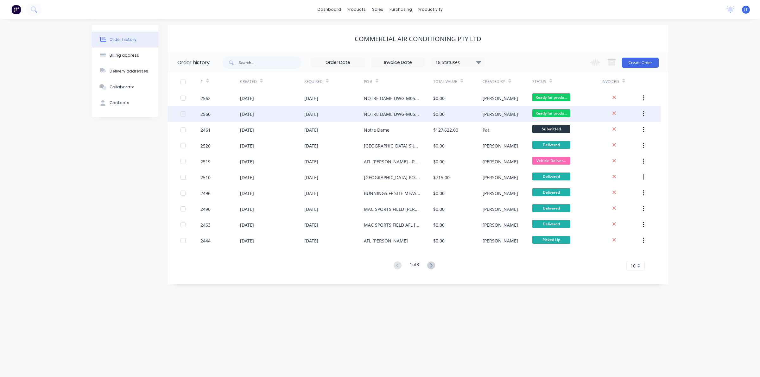
click at [487, 111] on div "[PERSON_NAME]" at bounding box center [500, 114] width 35 height 7
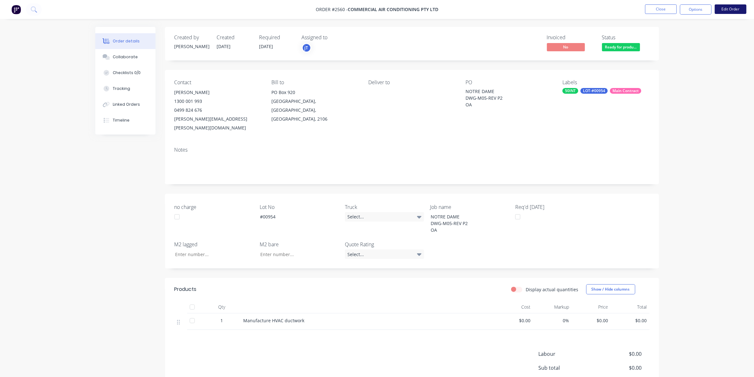
click at [727, 13] on button "Edit Order" at bounding box center [731, 9] width 32 height 10
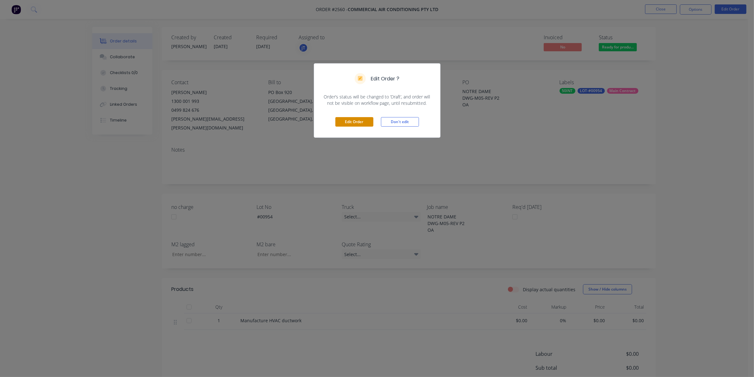
click at [356, 121] on button "Edit Order" at bounding box center [354, 122] width 38 height 10
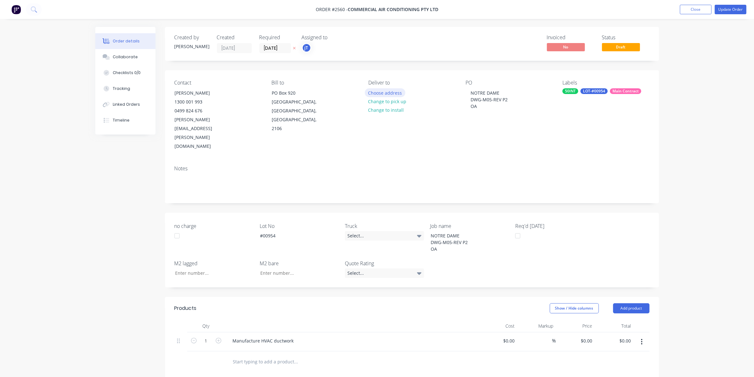
click at [378, 92] on button "Choose address" at bounding box center [385, 92] width 41 height 9
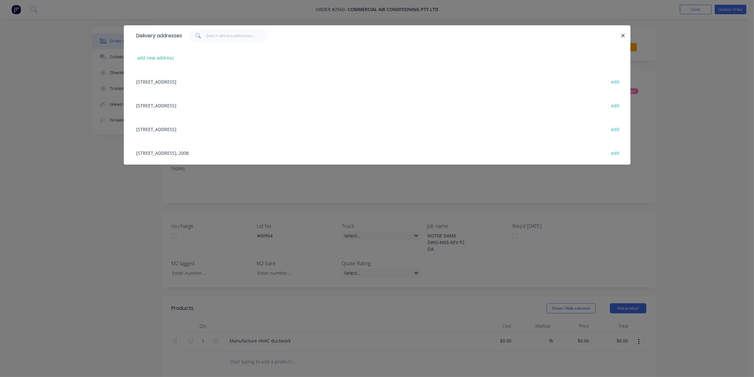
click at [220, 151] on div "[STREET_ADDRESS], 2008 edit" at bounding box center [377, 153] width 488 height 24
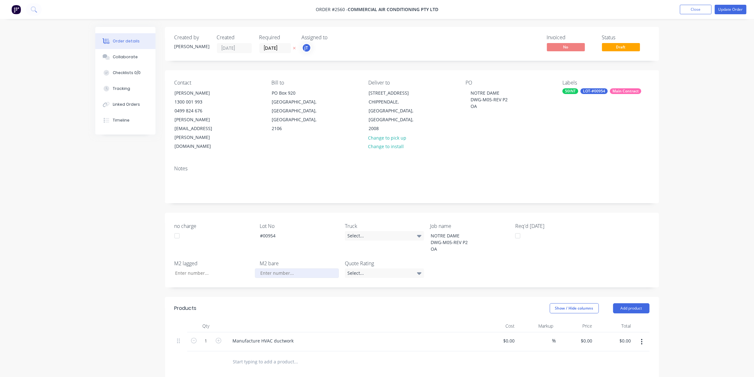
click at [292, 269] on input "no charge" at bounding box center [297, 274] width 84 height 10
click at [219, 269] on input "no charge" at bounding box center [212, 274] width 84 height 10
type input "55.46"
click at [349, 320] on div at bounding box center [351, 326] width 253 height 13
click at [722, 7] on button "Update Order" at bounding box center [731, 10] width 32 height 10
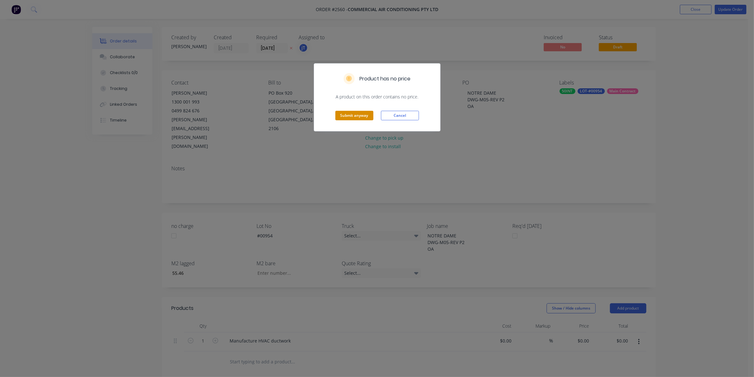
click at [364, 117] on button "Submit anyway" at bounding box center [354, 116] width 38 height 10
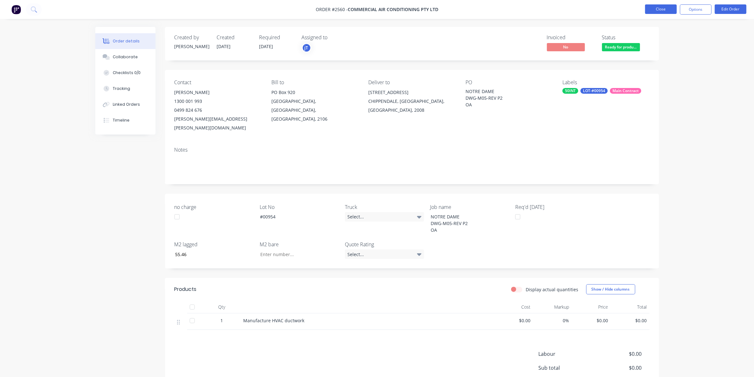
click at [675, 11] on button "Close" at bounding box center [661, 9] width 32 height 10
